Goal: Information Seeking & Learning: Learn about a topic

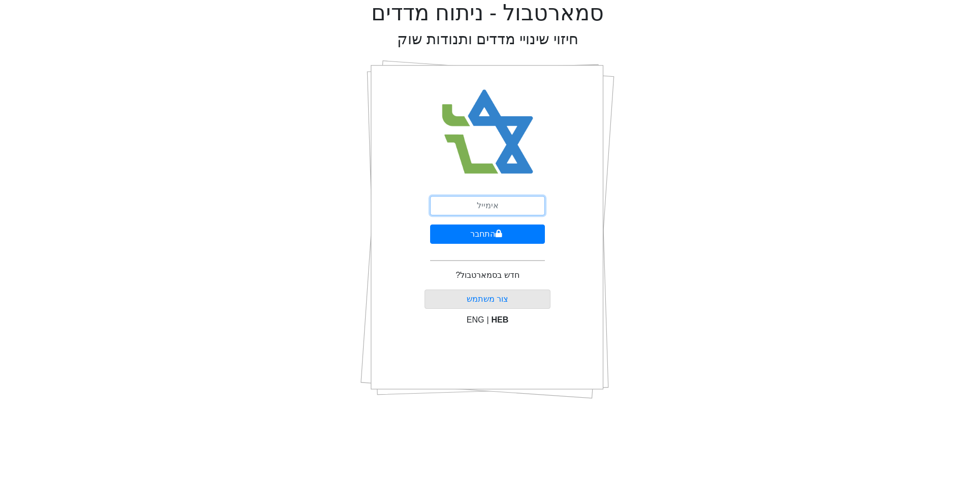
click at [497, 207] on input "email" at bounding box center [487, 205] width 115 height 19
type input "[EMAIL_ADDRESS][DOMAIN_NAME]"
click at [483, 231] on button "התחבר" at bounding box center [487, 233] width 115 height 19
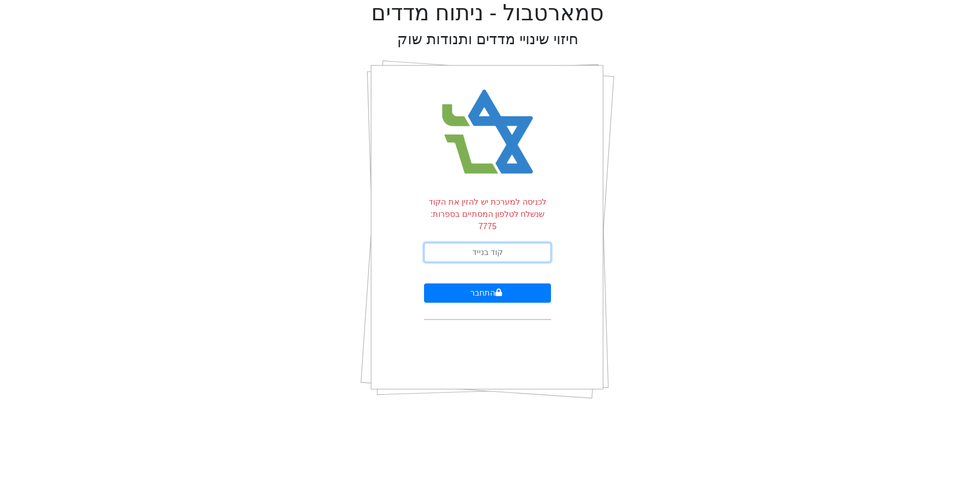
click at [487, 243] on input "text" at bounding box center [487, 252] width 127 height 19
type input "821993"
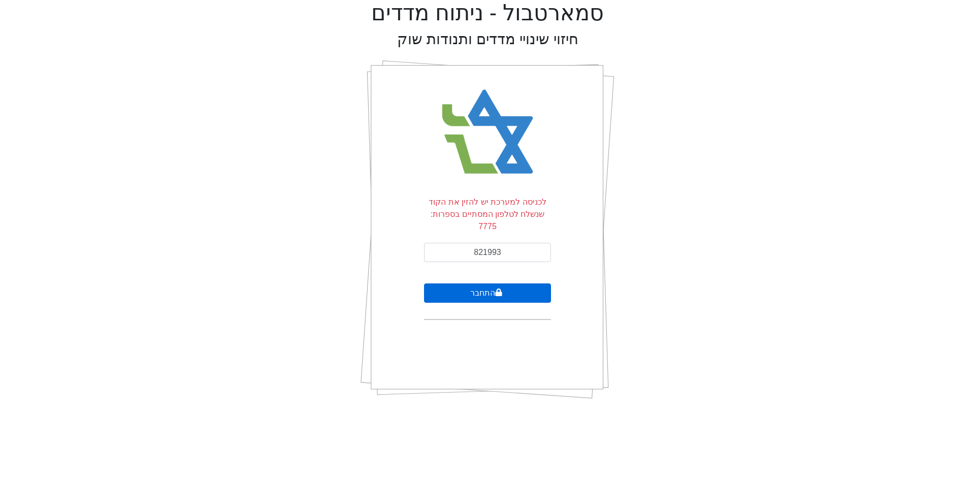
click at [501, 288] on icon "submit" at bounding box center [498, 292] width 7 height 8
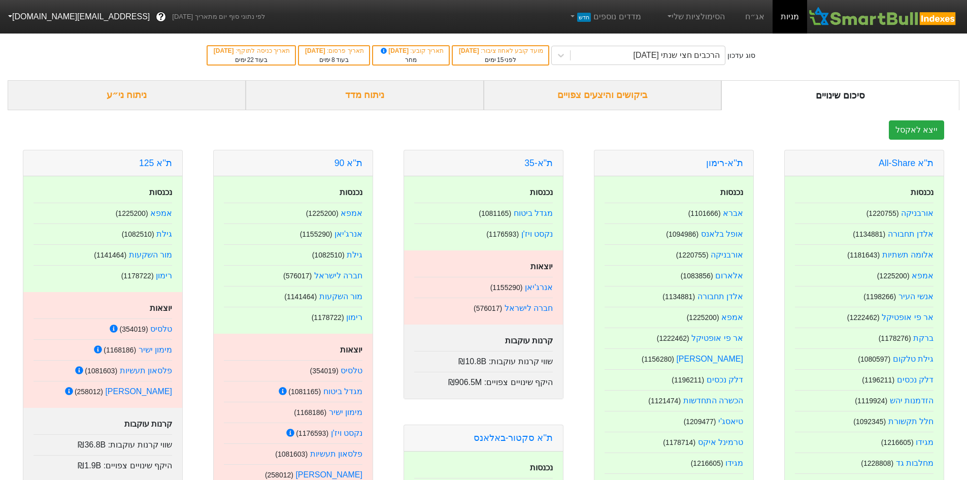
click at [629, 97] on div "ביקושים והיצעים צפויים" at bounding box center [603, 95] width 238 height 30
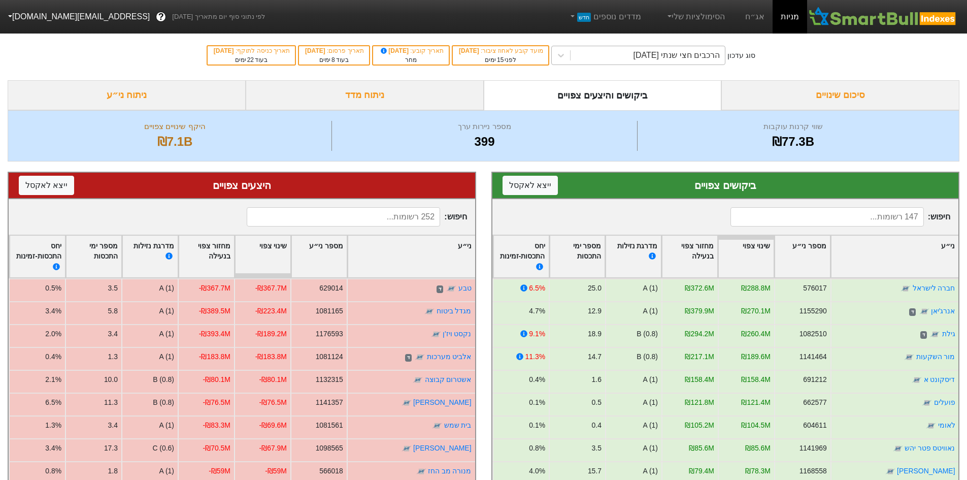
click at [660, 55] on div "הרכבים חצי שנתי [DATE]" at bounding box center [677, 55] width 87 height 12
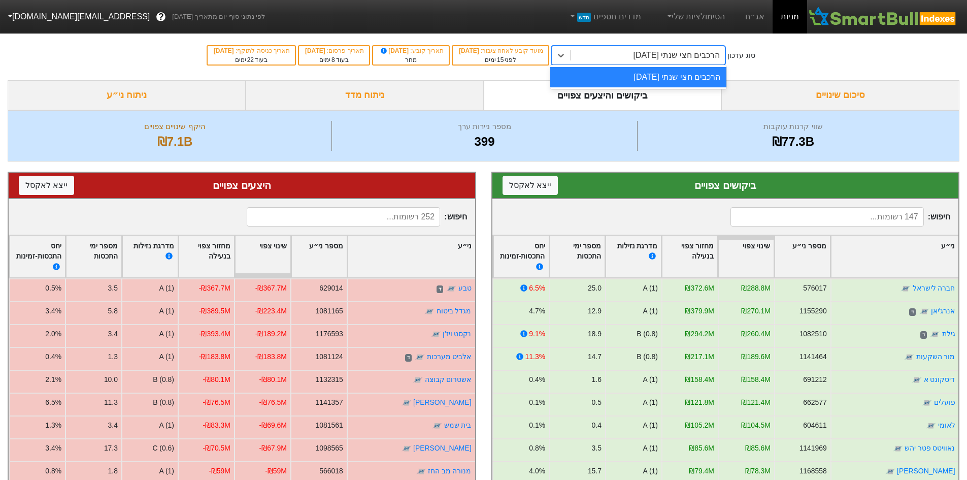
click at [657, 81] on div "הרכבים חצי שנתי [DATE]" at bounding box center [638, 77] width 176 height 20
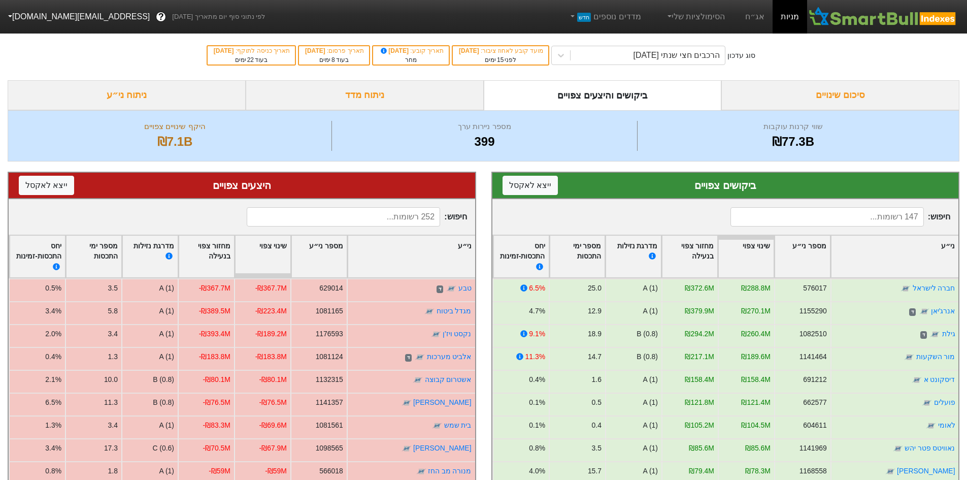
click at [815, 218] on input at bounding box center [827, 216] width 193 height 19
click at [342, 98] on div "ניתוח מדד" at bounding box center [365, 95] width 238 height 30
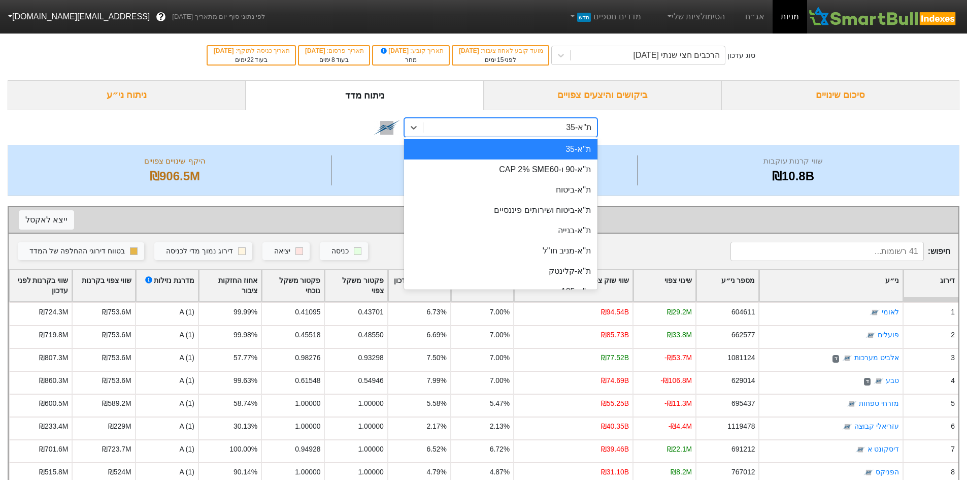
click at [444, 127] on div "ת"א-35" at bounding box center [510, 127] width 174 height 18
click at [774, 282] on div "ני״ע" at bounding box center [831, 285] width 143 height 31
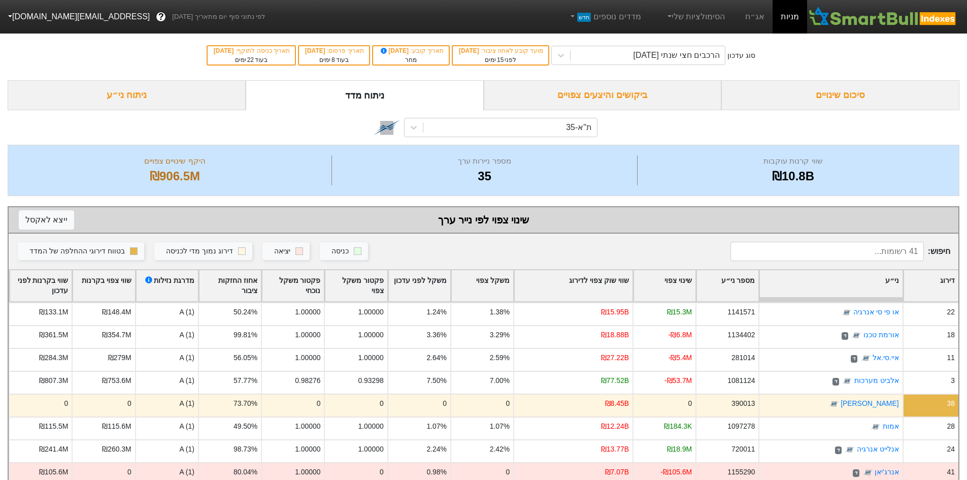
click at [721, 290] on div "מספר ני״ע" at bounding box center [728, 285] width 62 height 31
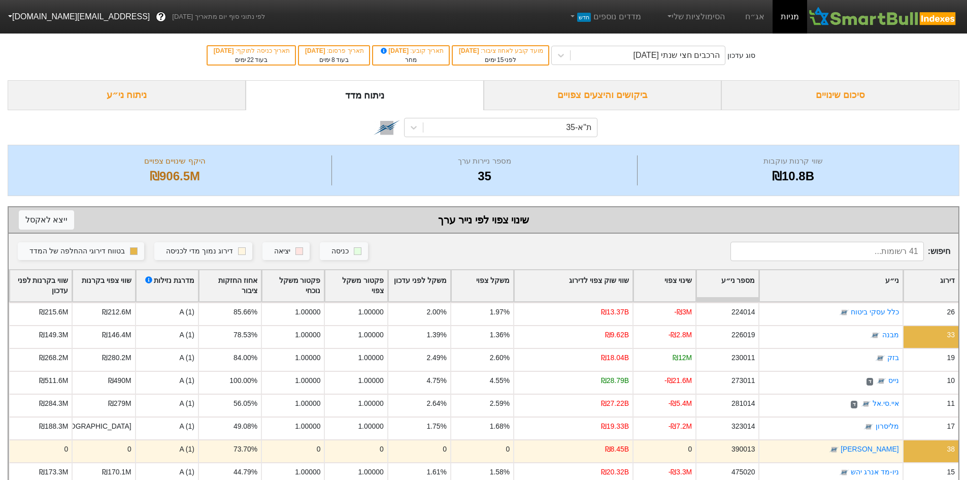
click at [828, 287] on div "ני״ע" at bounding box center [831, 285] width 143 height 31
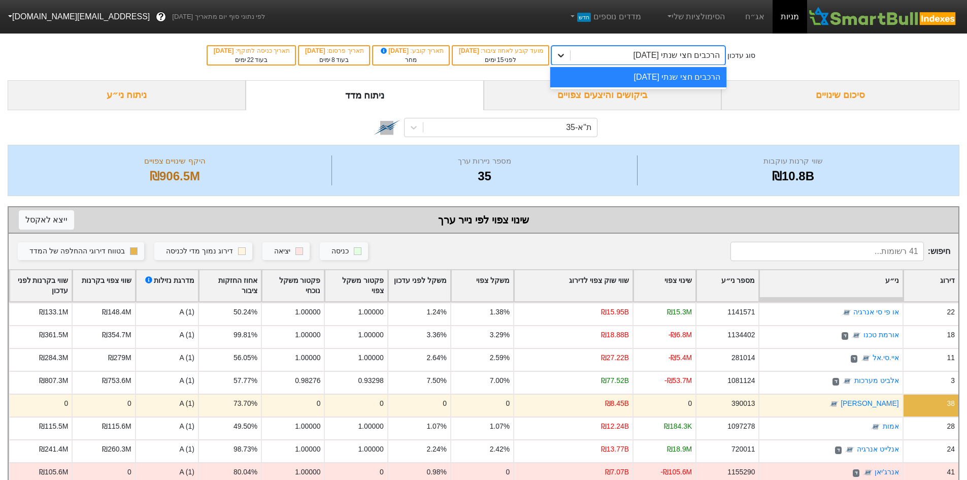
click at [567, 49] on div at bounding box center [561, 55] width 18 height 18
click at [593, 76] on div "הרכבים חצי שנתי [DATE]" at bounding box center [638, 77] width 176 height 20
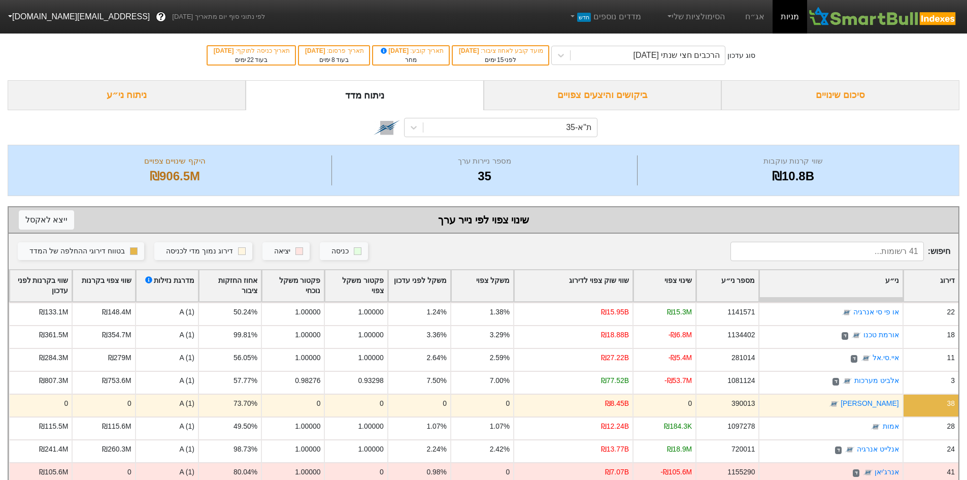
click at [874, 281] on div "ני״ע" at bounding box center [831, 285] width 143 height 31
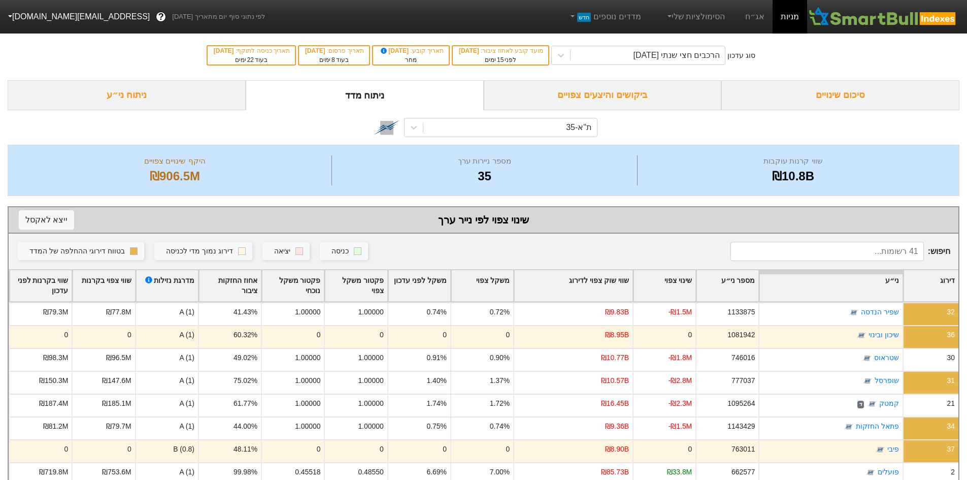
click at [874, 281] on div "ני״ע" at bounding box center [831, 285] width 143 height 31
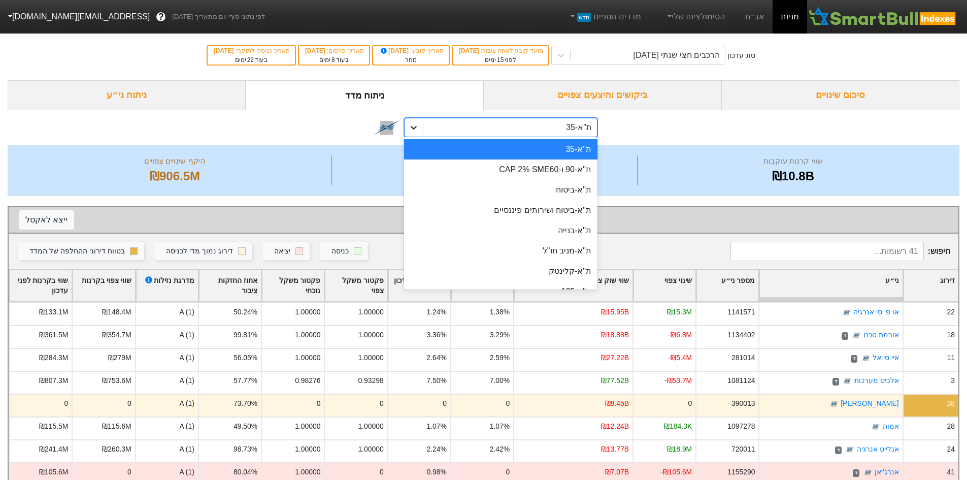
click at [412, 125] on icon at bounding box center [414, 127] width 10 height 10
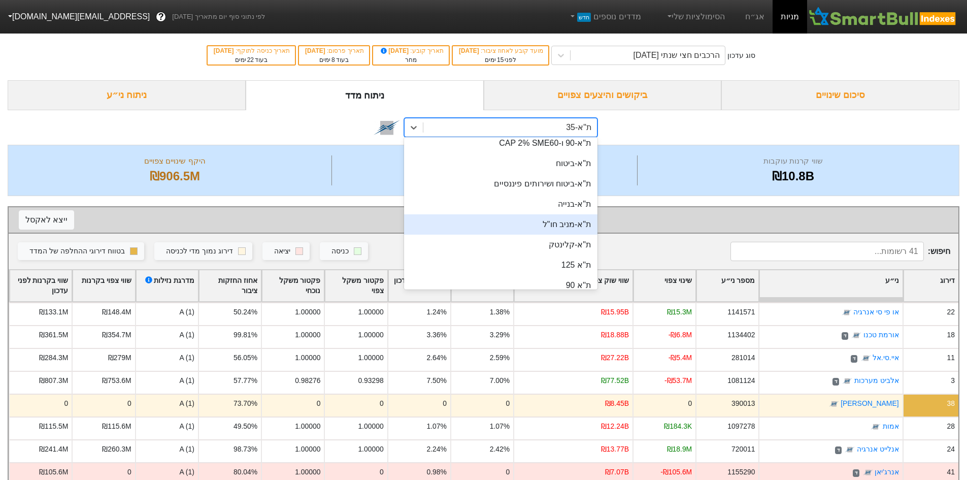
scroll to position [102, 0]
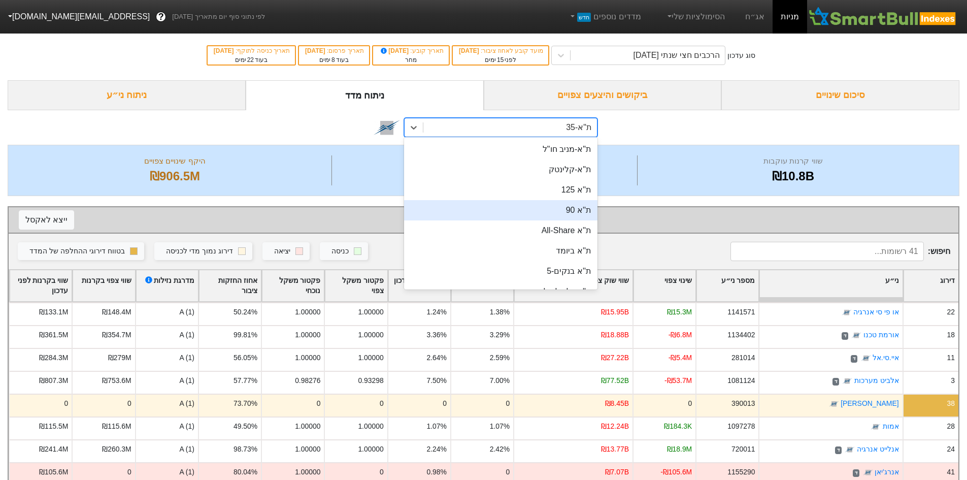
click at [562, 212] on div "ת''א 90" at bounding box center [500, 210] width 193 height 20
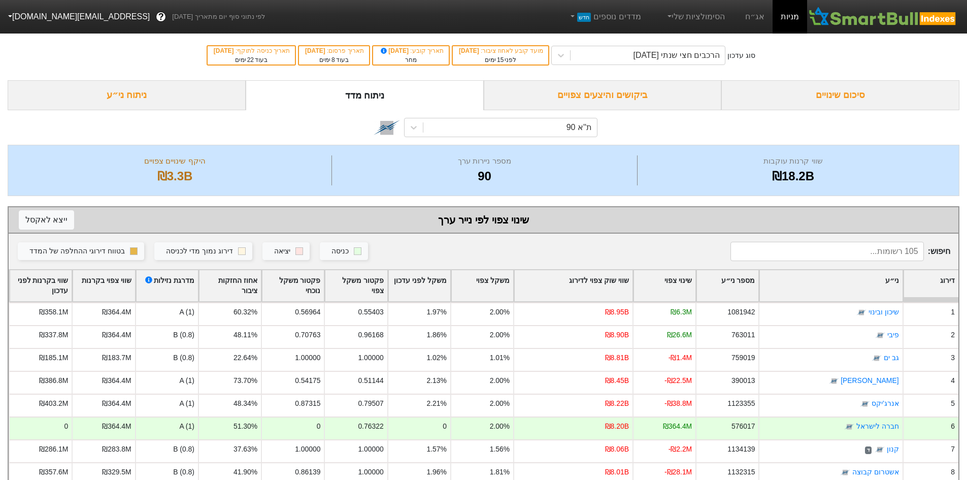
click at [837, 289] on div "ני״ע" at bounding box center [831, 285] width 143 height 31
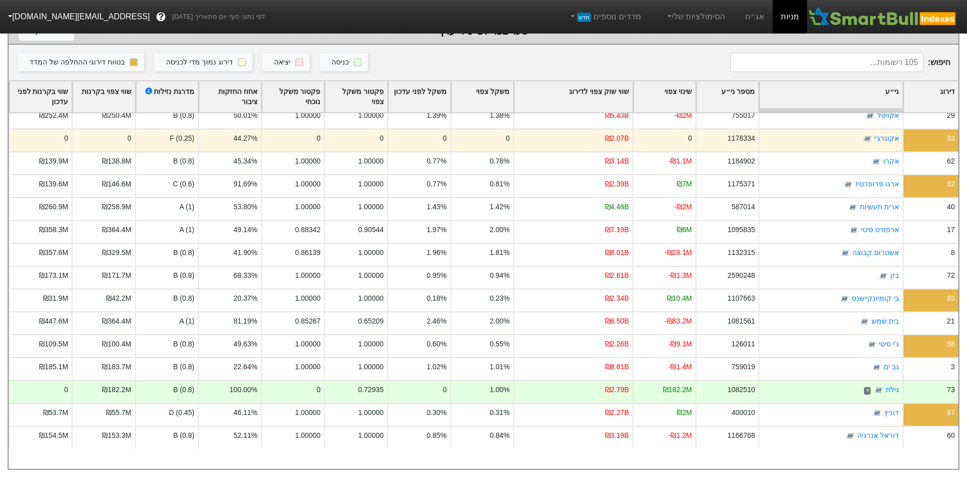
scroll to position [165, 0]
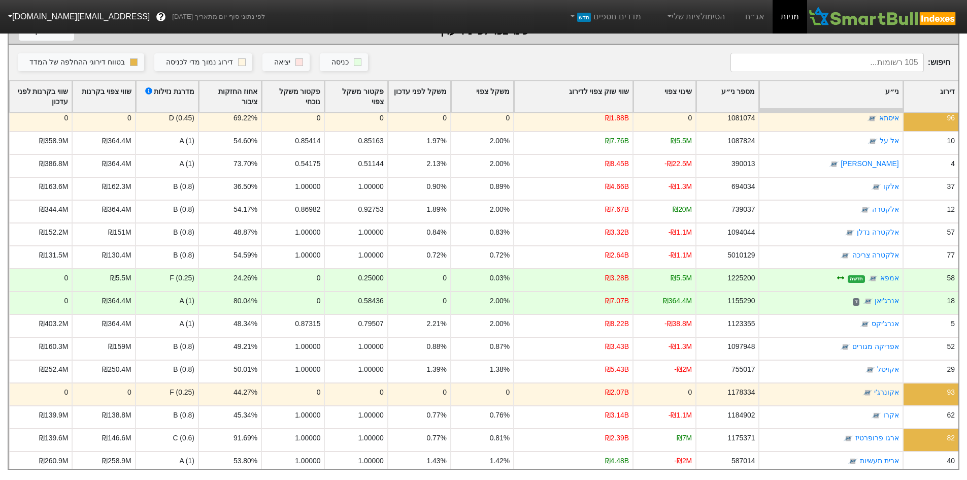
click at [584, 87] on div "שווי שוק צפוי לדירוג" at bounding box center [573, 96] width 118 height 31
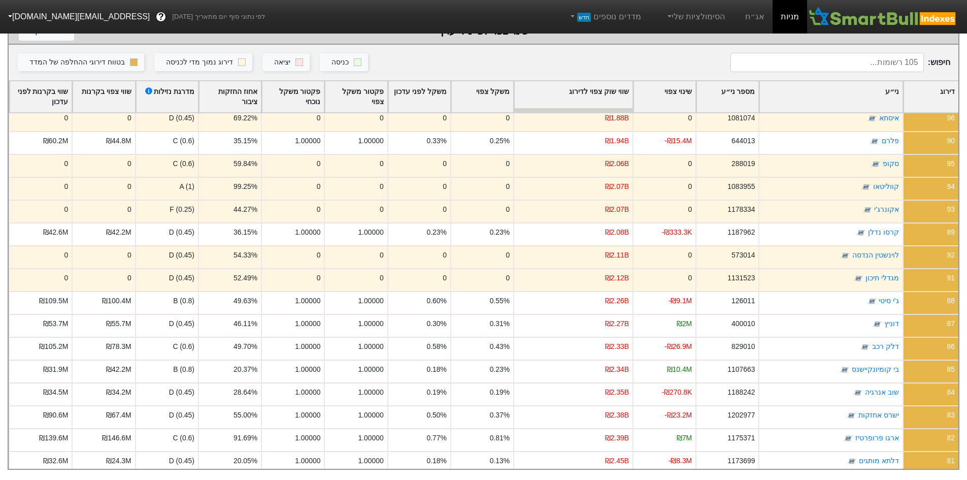
click at [584, 87] on div "שווי שוק צפוי לדירוג" at bounding box center [573, 96] width 118 height 31
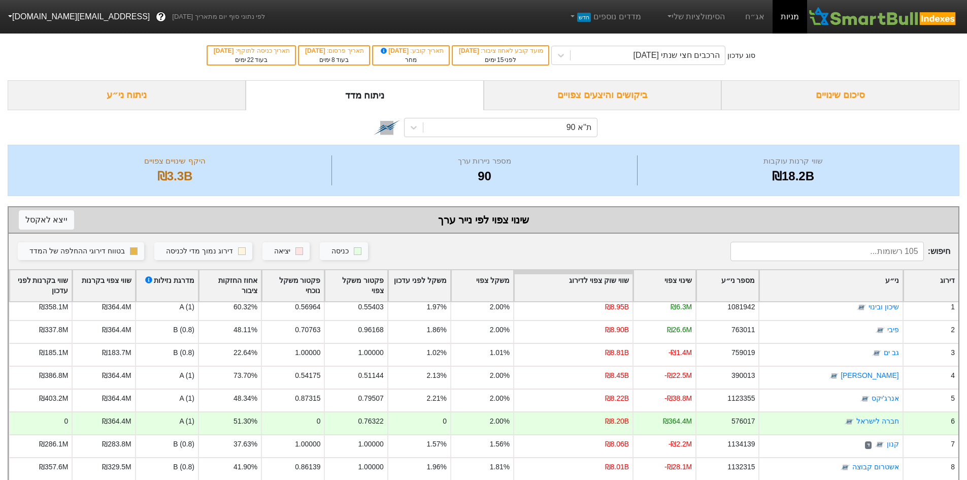
scroll to position [0, 0]
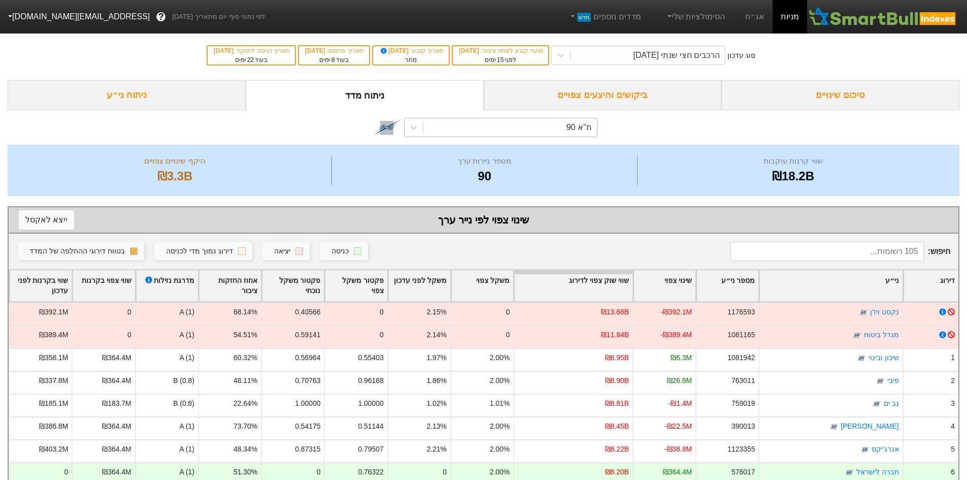
click at [520, 126] on div "ת''א 90" at bounding box center [510, 127] width 174 height 18
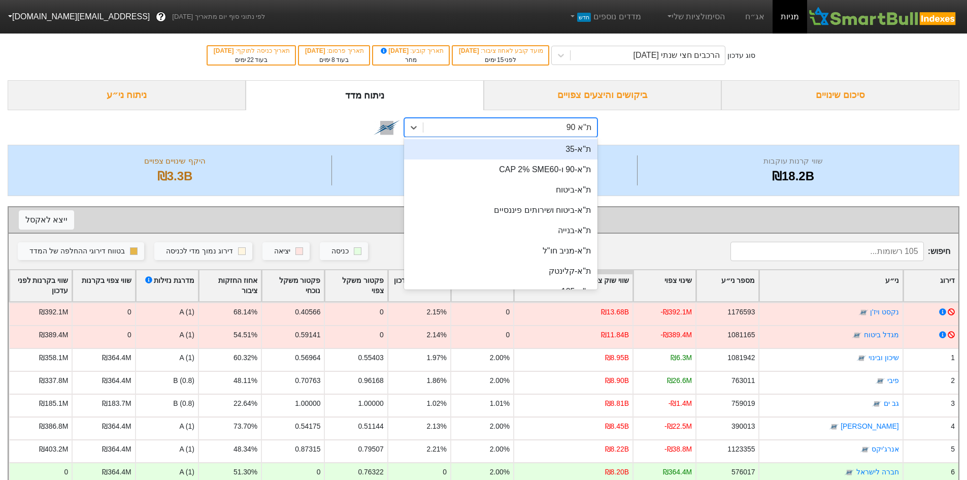
click at [566, 151] on div "ת"א-35" at bounding box center [500, 149] width 193 height 20
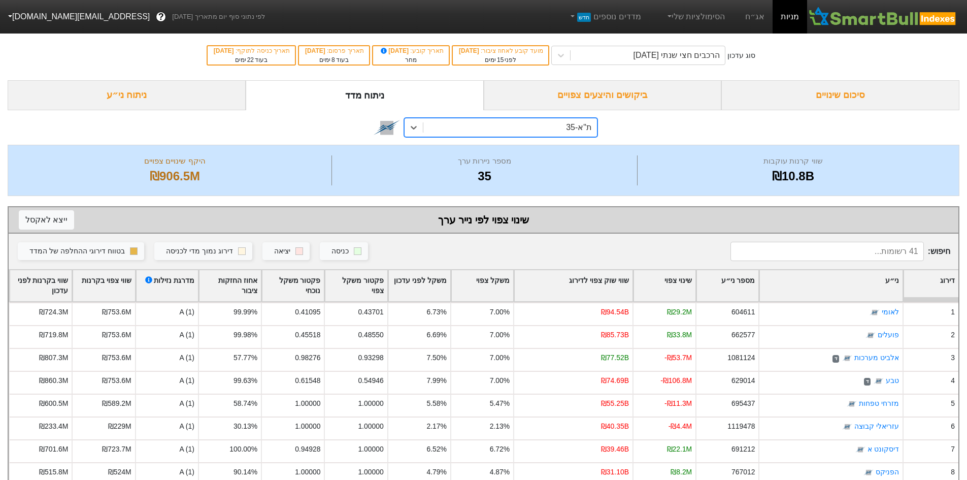
click at [606, 285] on div "שווי שוק צפוי לדירוג" at bounding box center [573, 285] width 118 height 31
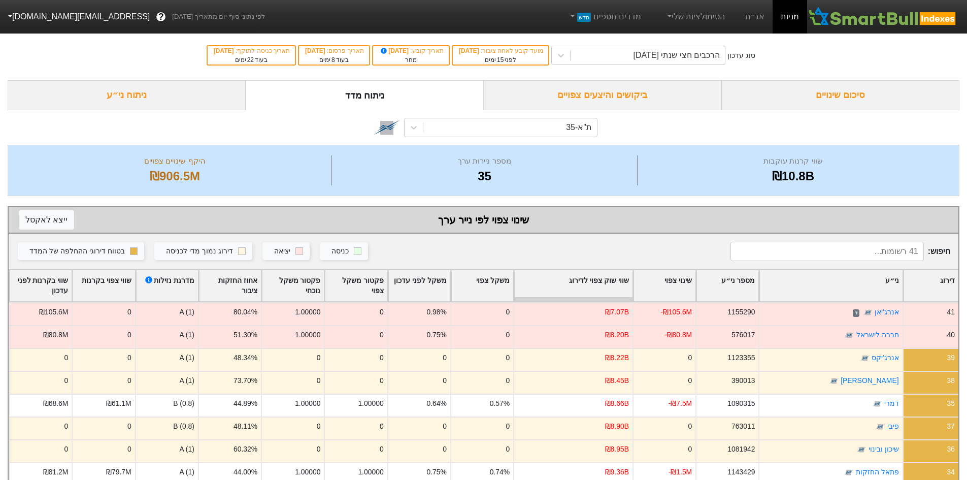
click at [605, 286] on div "שווי שוק צפוי לדירוג" at bounding box center [573, 285] width 118 height 31
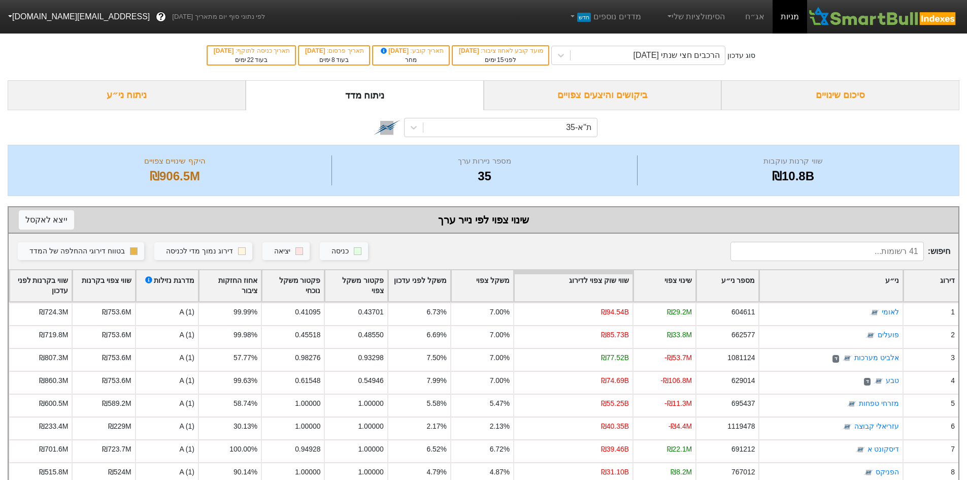
click at [605, 286] on div "שווי שוק צפוי לדירוג" at bounding box center [573, 285] width 118 height 31
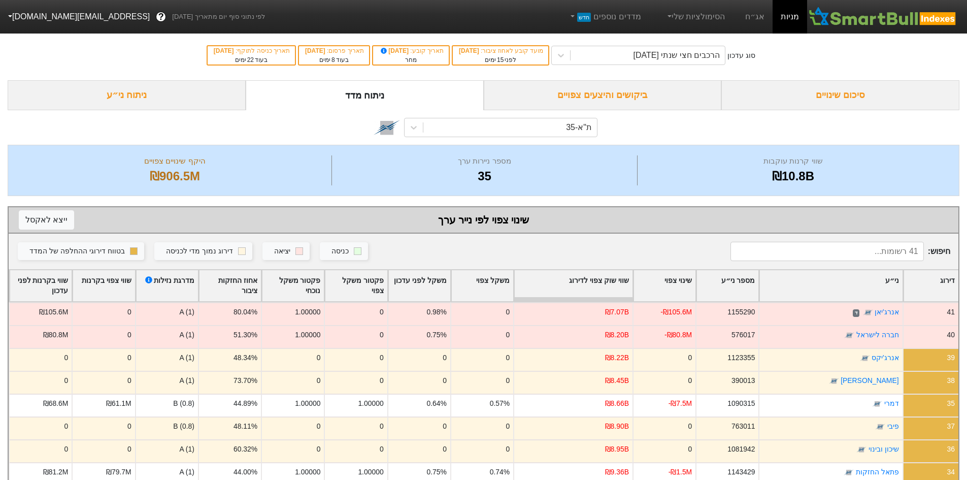
click at [491, 275] on div "משקל צפוי" at bounding box center [482, 285] width 62 height 31
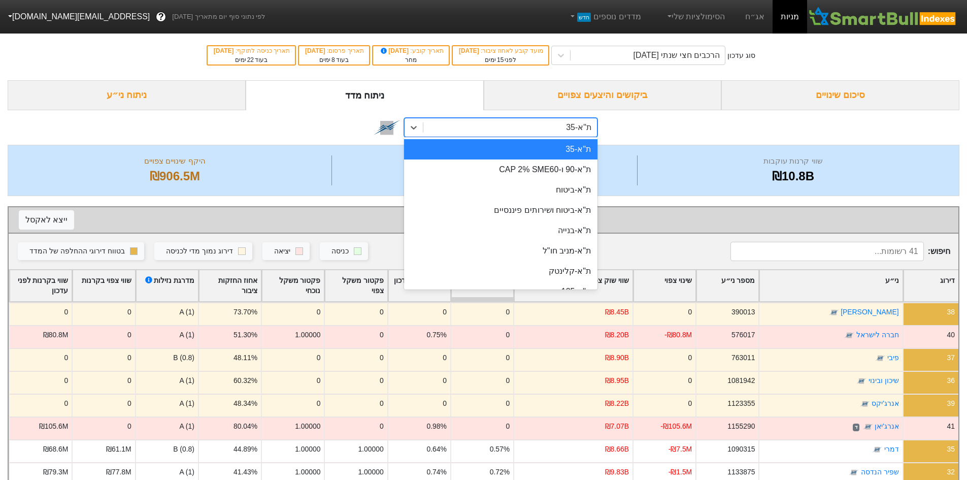
click at [553, 129] on div "ת"א-35" at bounding box center [510, 127] width 174 height 18
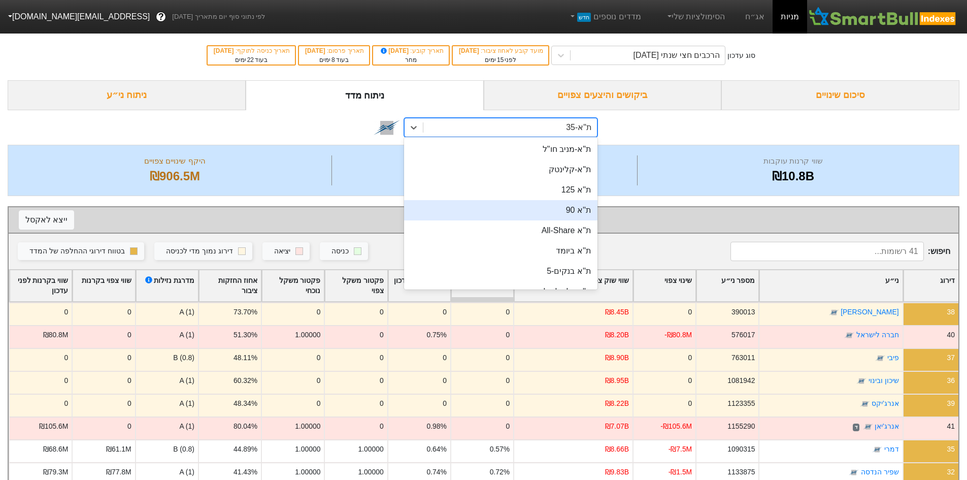
click at [564, 213] on div "ת''א 90" at bounding box center [500, 210] width 193 height 20
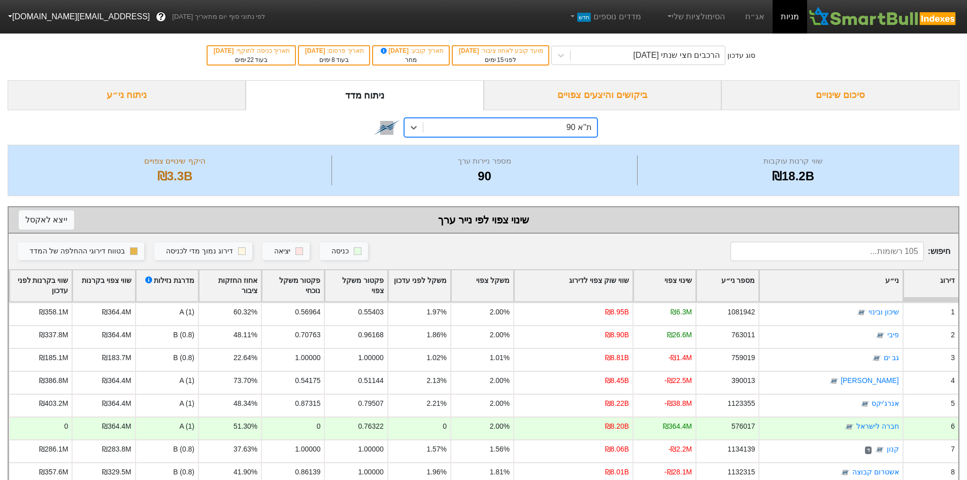
click at [609, 284] on div "שווי שוק צפוי לדירוג" at bounding box center [573, 285] width 118 height 31
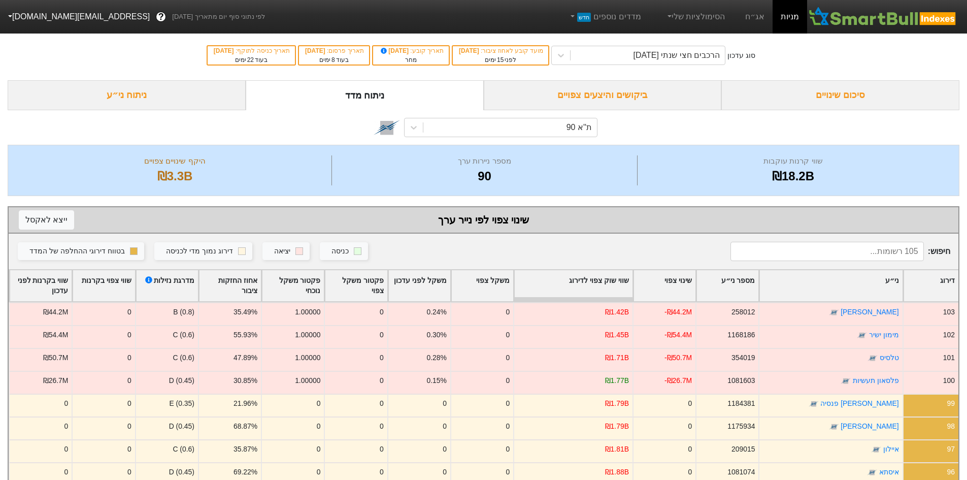
click at [482, 276] on div "משקל צפוי" at bounding box center [482, 285] width 62 height 31
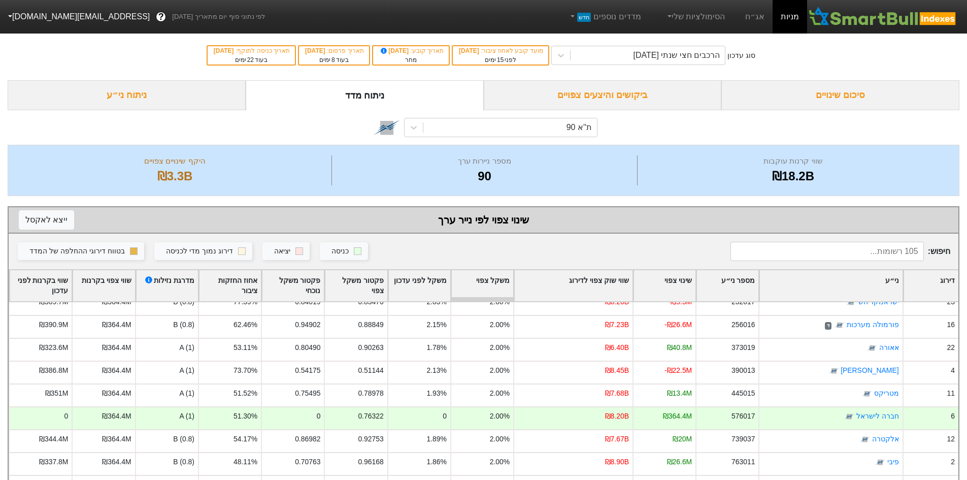
scroll to position [1878, 0]
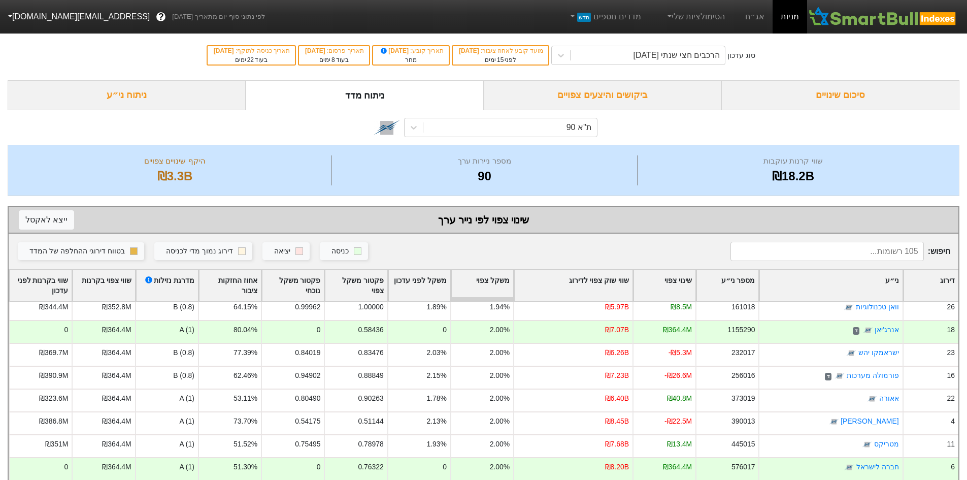
click at [844, 283] on div "ני״ע" at bounding box center [831, 285] width 143 height 31
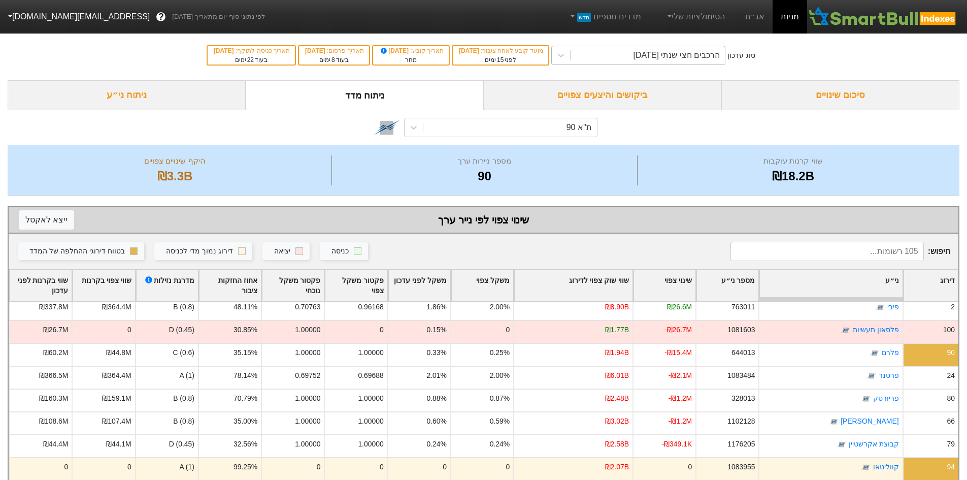
click at [672, 56] on div "הרכבים חצי שנתי [DATE]" at bounding box center [677, 55] width 87 height 12
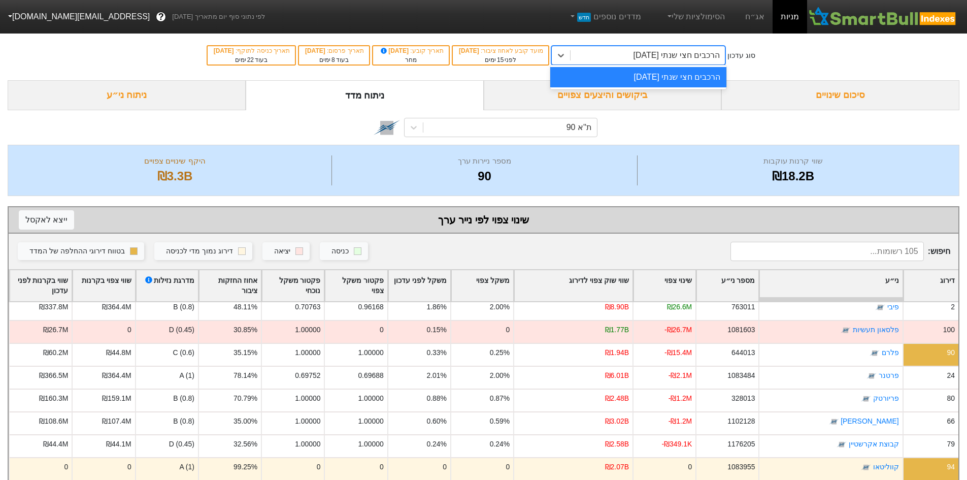
click at [674, 57] on div "הרכבים חצי שנתי [DATE]" at bounding box center [677, 55] width 87 height 12
click at [414, 129] on icon at bounding box center [414, 127] width 10 height 10
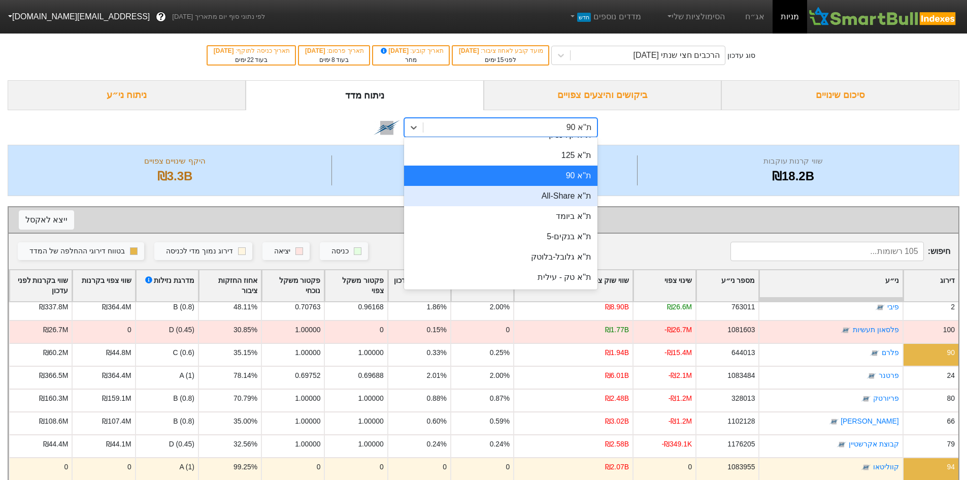
scroll to position [0, 0]
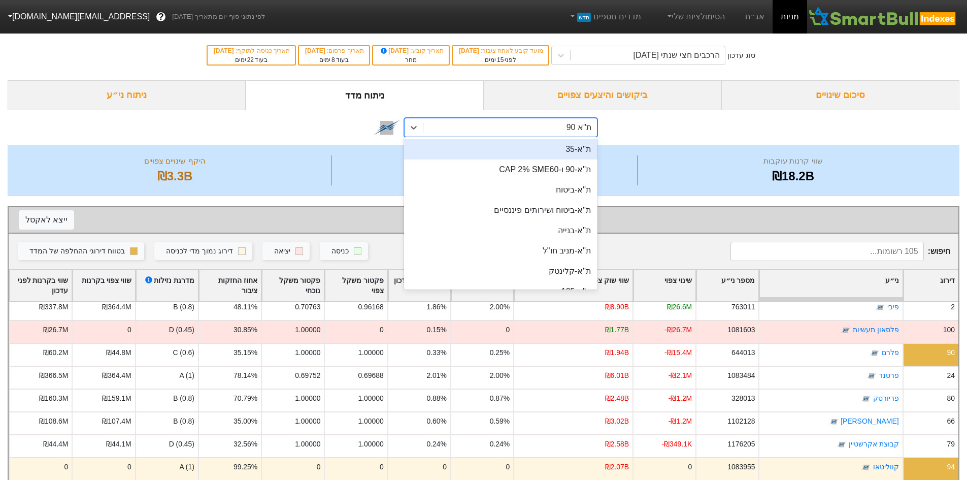
click at [559, 152] on div "ת"א-35" at bounding box center [500, 149] width 193 height 20
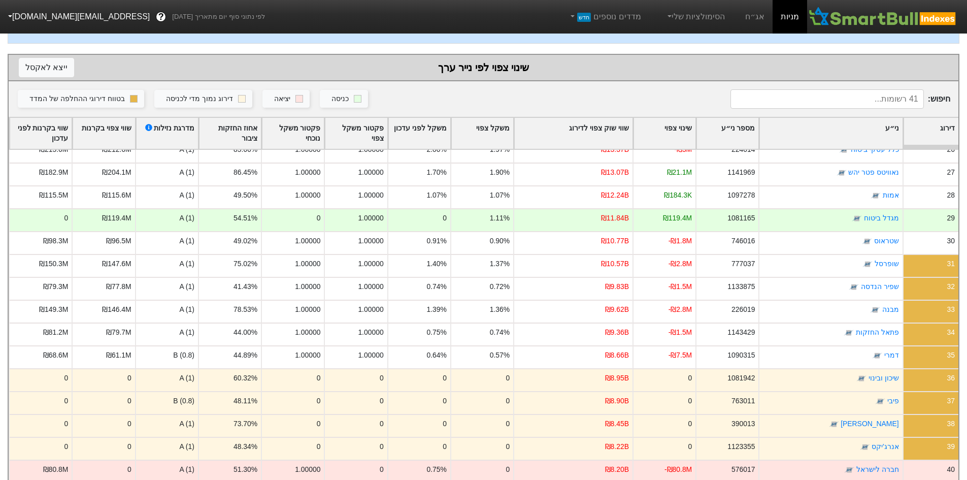
scroll to position [196, 0]
